Goal: Task Accomplishment & Management: Manage account settings

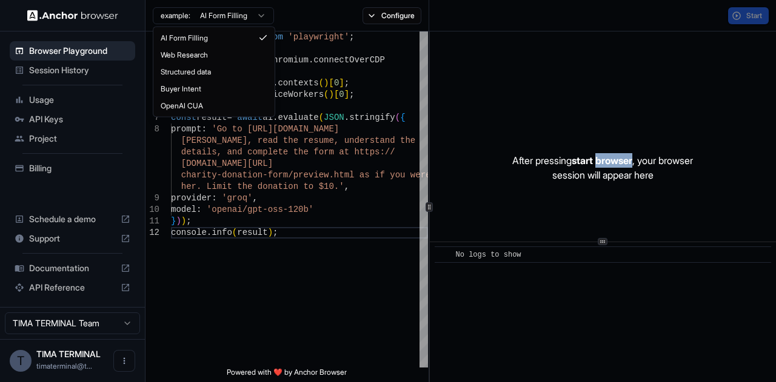
type textarea "**********"
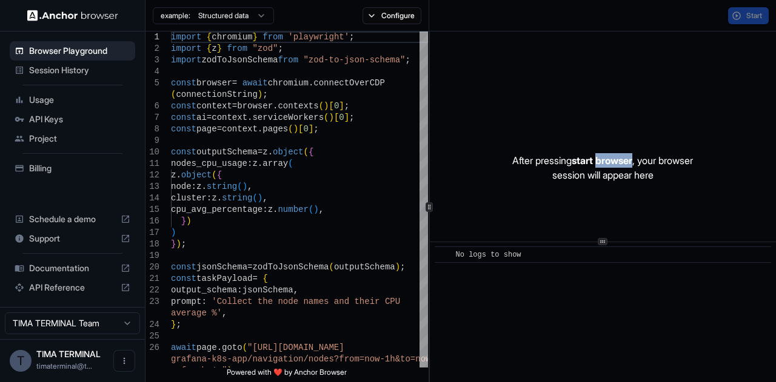
click at [230, 15] on html "Browser Playground Session History Usage API Keys Project Billing Schedule a de…" at bounding box center [388, 191] width 776 height 382
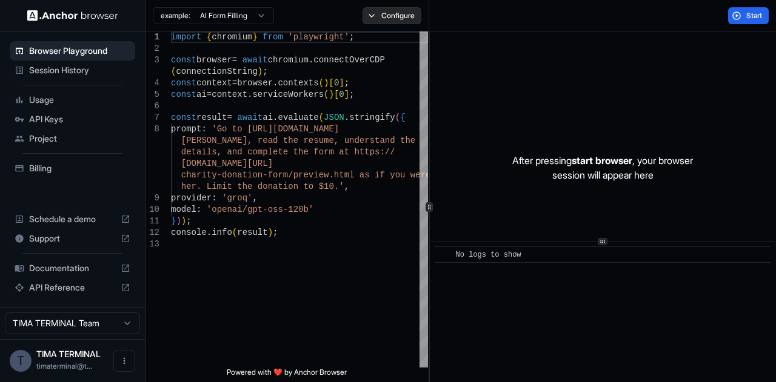
click at [374, 17] on button "Configure" at bounding box center [391, 15] width 59 height 17
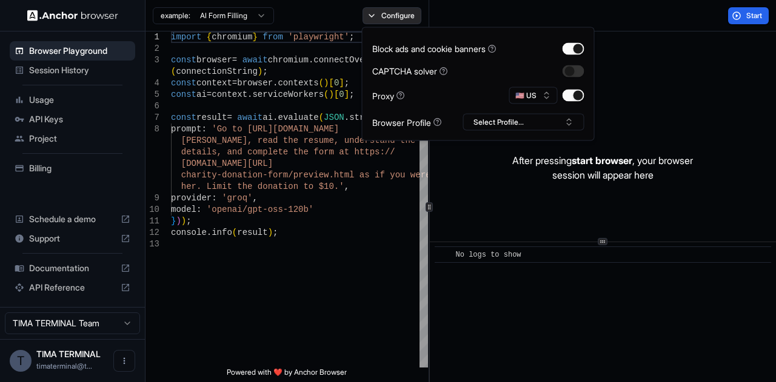
click at [374, 15] on button "Configure" at bounding box center [391, 15] width 59 height 17
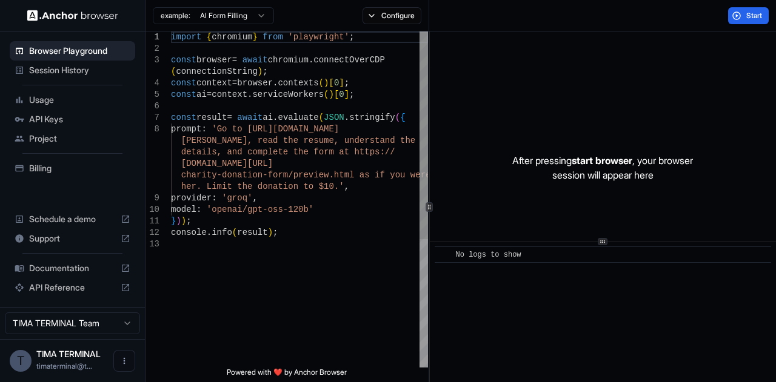
click at [283, 237] on div "import { chromium } from 'playwright' ; const browser = await chromium . connec…" at bounding box center [299, 304] width 257 height 544
type textarea "**********"
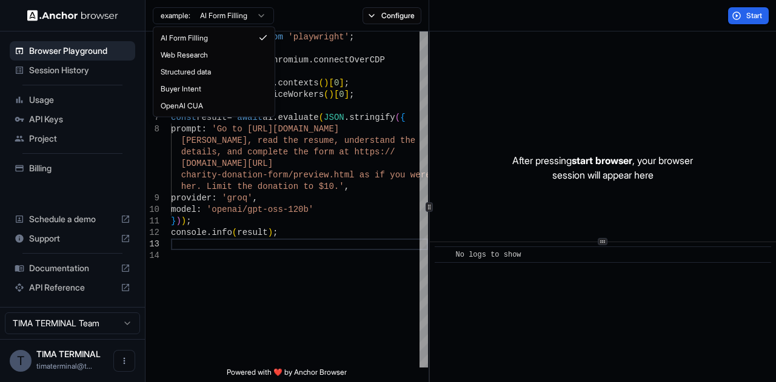
click at [228, 18] on html "Browser Playground Session History Usage API Keys Project Billing Schedule a de…" at bounding box center [388, 191] width 776 height 382
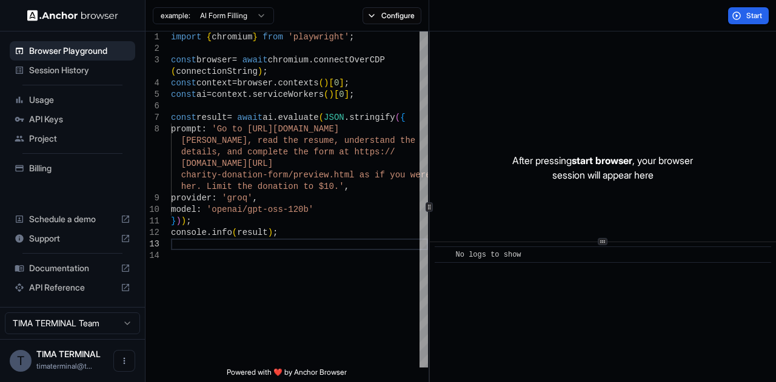
click at [228, 18] on html "Browser Playground Session History Usage API Keys Project Billing Schedule a de…" at bounding box center [388, 191] width 776 height 382
click at [731, 18] on button "Start" at bounding box center [748, 15] width 41 height 17
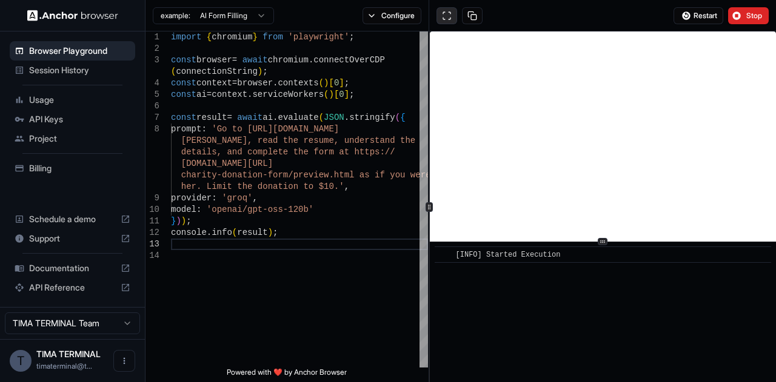
click at [445, 18] on button at bounding box center [446, 15] width 21 height 17
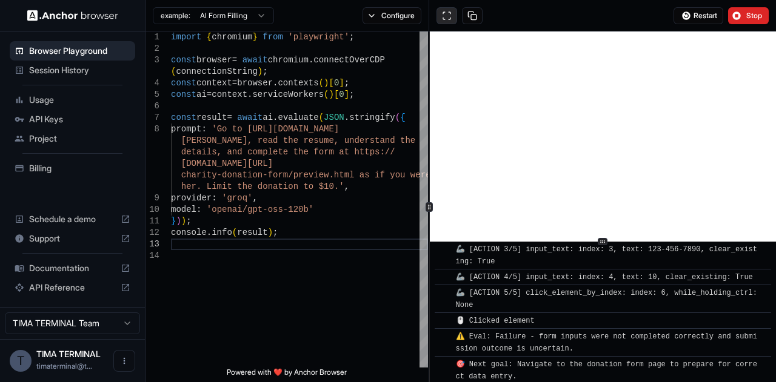
scroll to position [1461, 0]
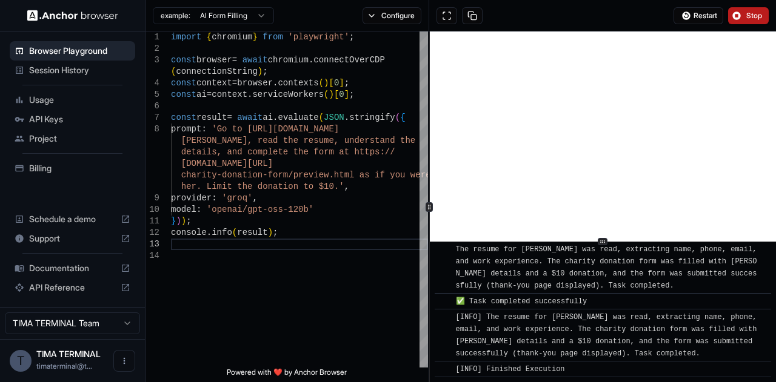
click at [750, 15] on span "Stop" at bounding box center [754, 16] width 17 height 10
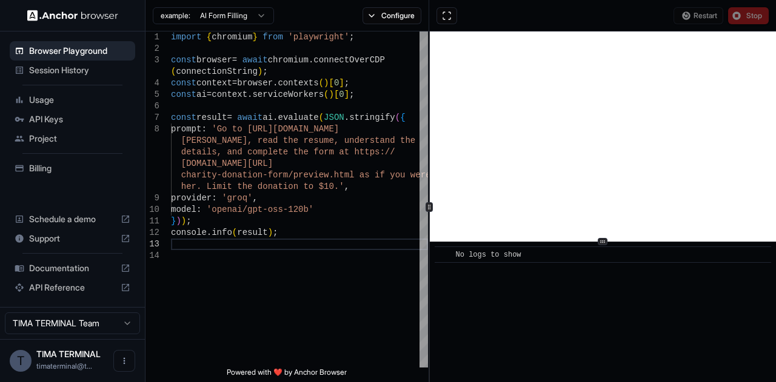
scroll to position [0, 0]
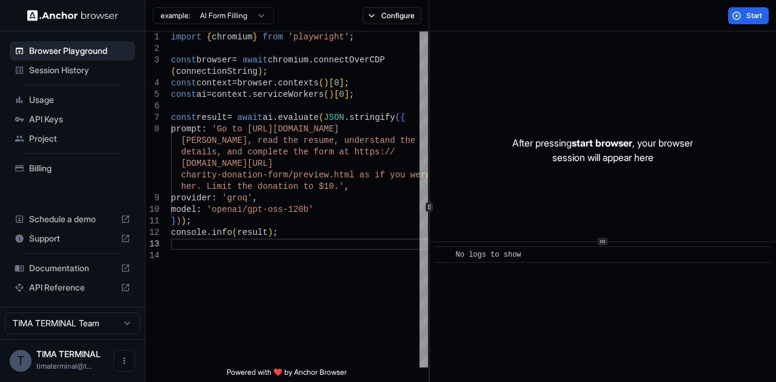
click at [79, 121] on span "API Keys" at bounding box center [79, 119] width 101 height 12
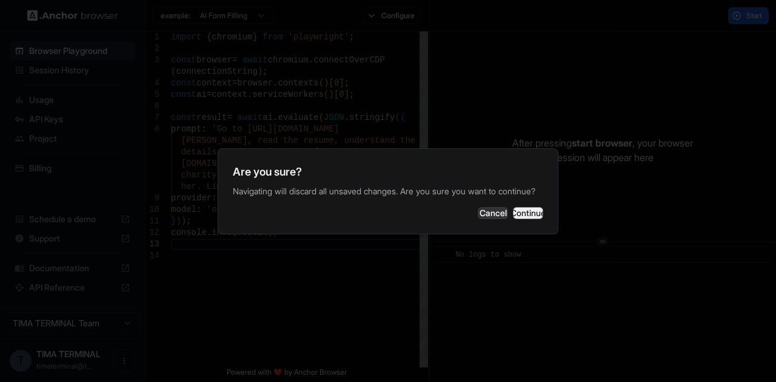
click at [536, 218] on button "Continue" at bounding box center [528, 213] width 30 height 12
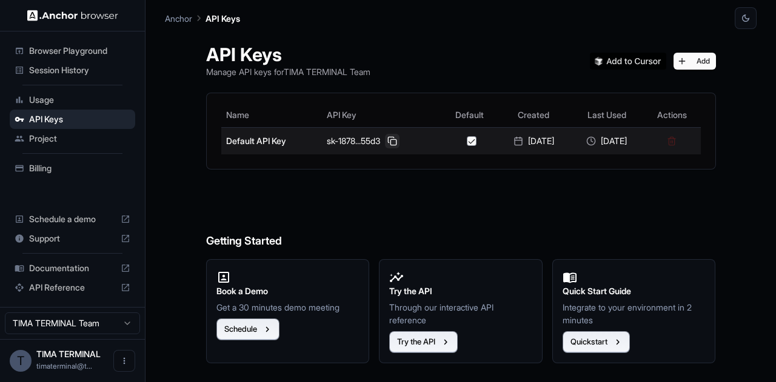
click at [385, 143] on button at bounding box center [392, 141] width 15 height 15
click at [385, 139] on button at bounding box center [392, 141] width 15 height 15
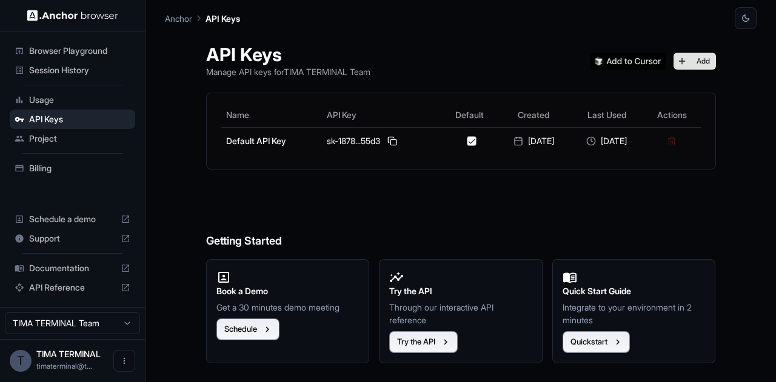
click at [707, 61] on button "Add" at bounding box center [694, 61] width 42 height 17
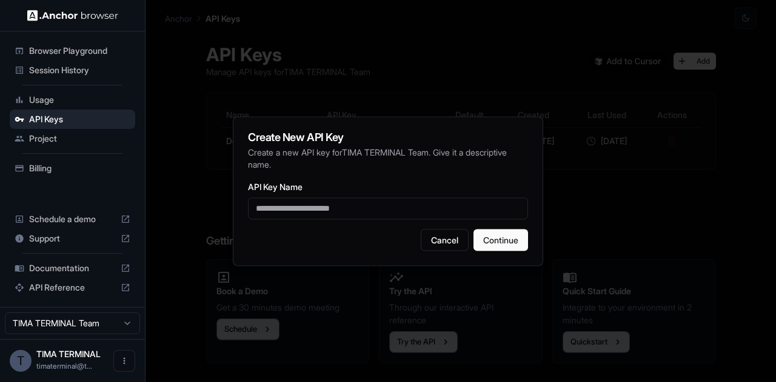
click at [639, 212] on div at bounding box center [388, 191] width 776 height 382
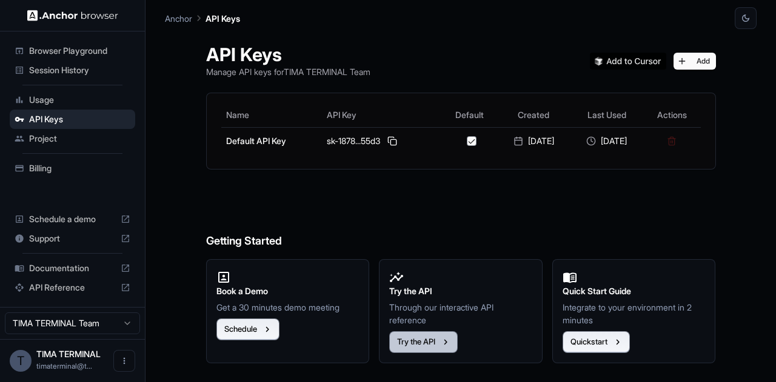
click at [430, 339] on button "Try the API" at bounding box center [423, 342] width 68 height 22
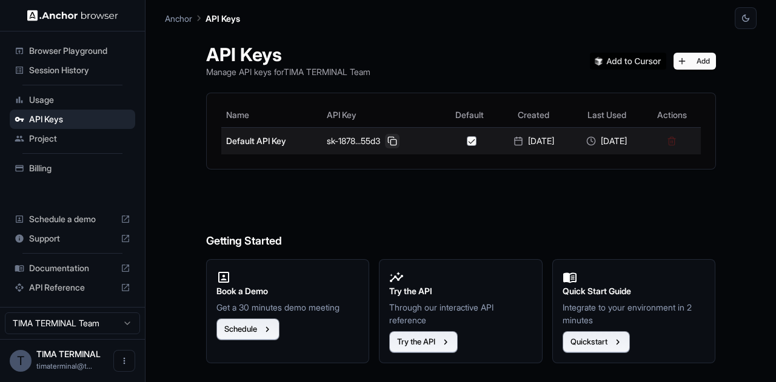
click at [385, 142] on button at bounding box center [392, 141] width 15 height 15
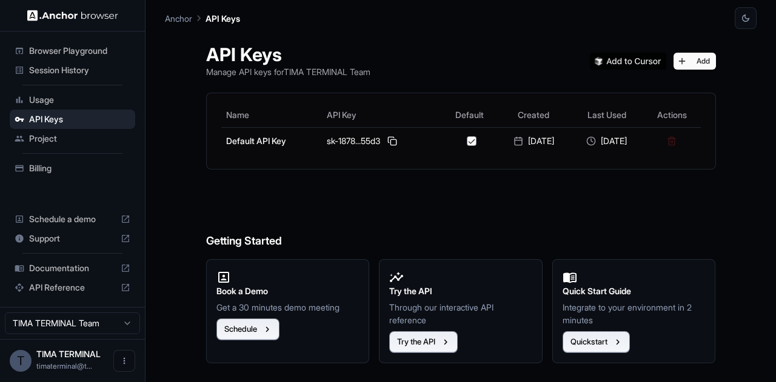
click at [72, 268] on span "Documentation" at bounding box center [72, 268] width 87 height 12
click at [68, 287] on span "API Reference" at bounding box center [72, 288] width 87 height 12
